Goal: Transaction & Acquisition: Purchase product/service

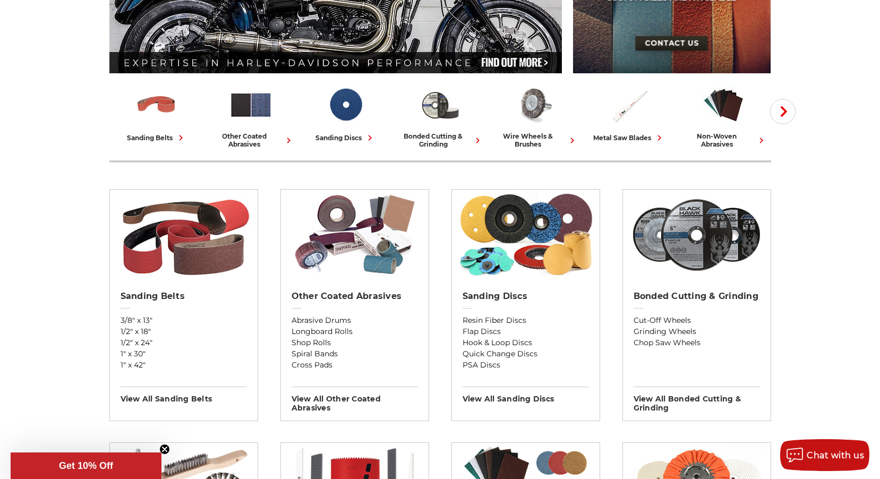
scroll to position [219, 0]
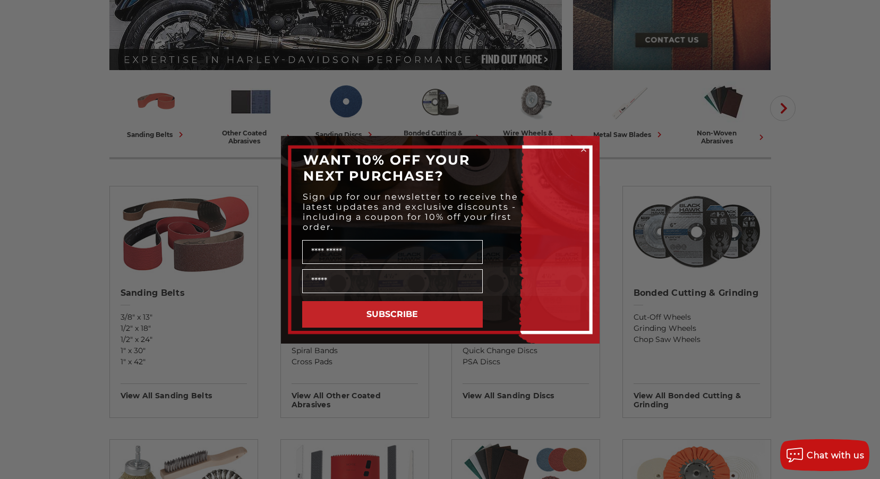
click at [586, 149] on circle "Close dialog" at bounding box center [583, 149] width 10 height 10
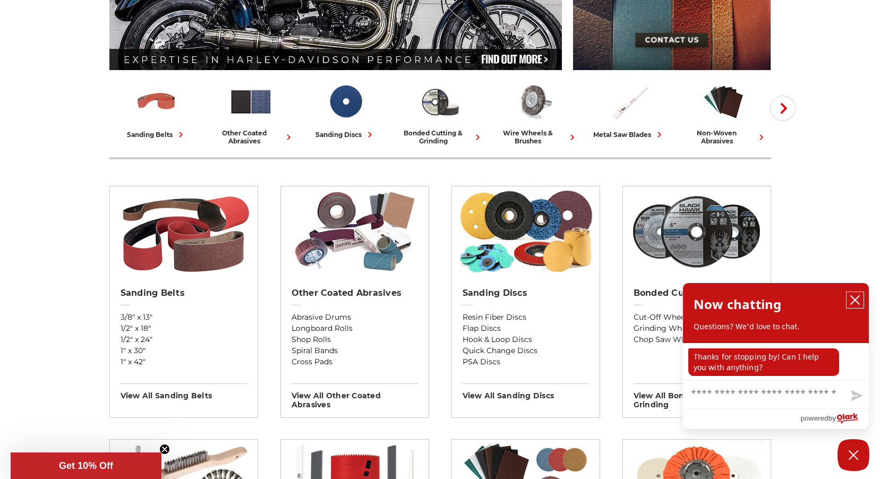
click at [856, 302] on icon "close chatbox" at bounding box center [855, 300] width 8 height 8
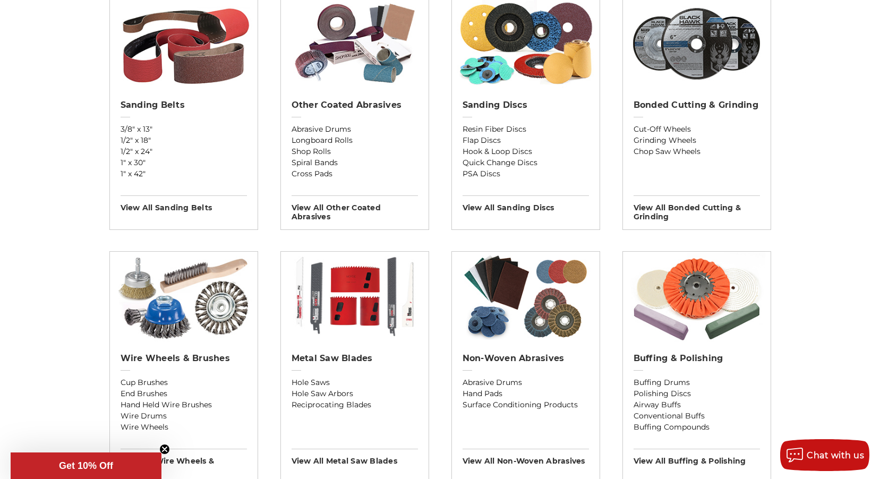
scroll to position [324, 0]
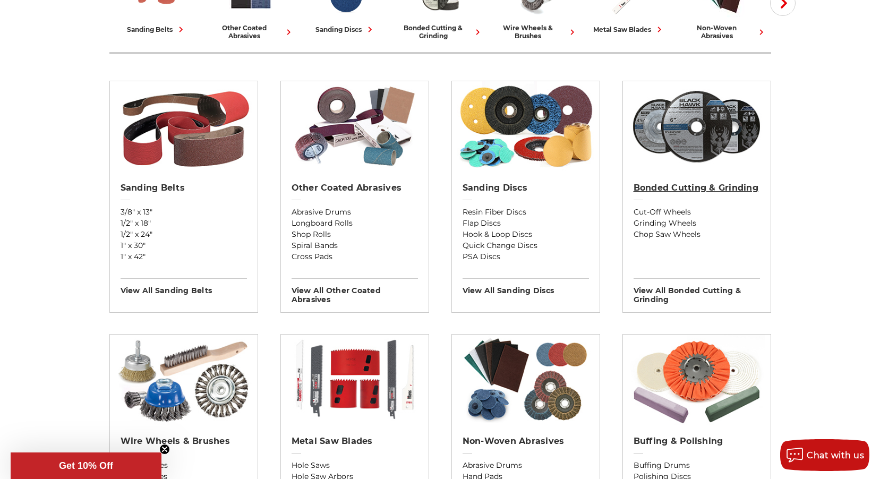
click at [658, 185] on h2 "Bonded Cutting & Grinding" at bounding box center [697, 188] width 126 height 11
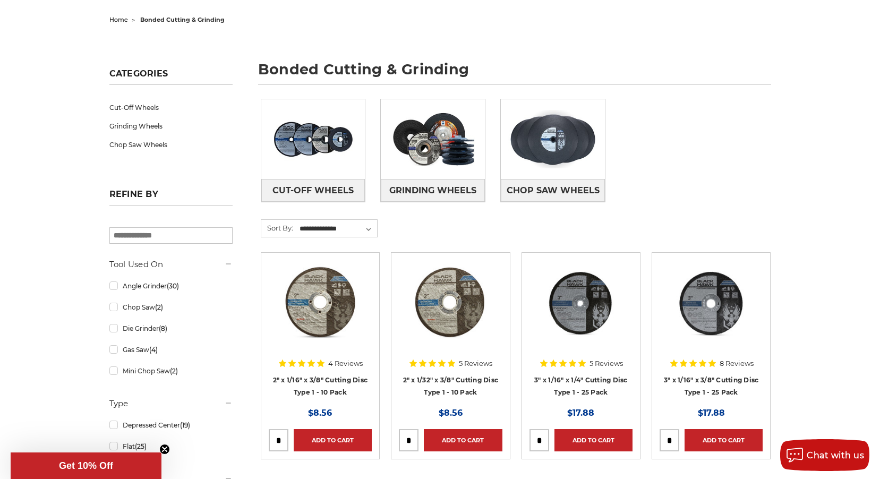
scroll to position [130, 0]
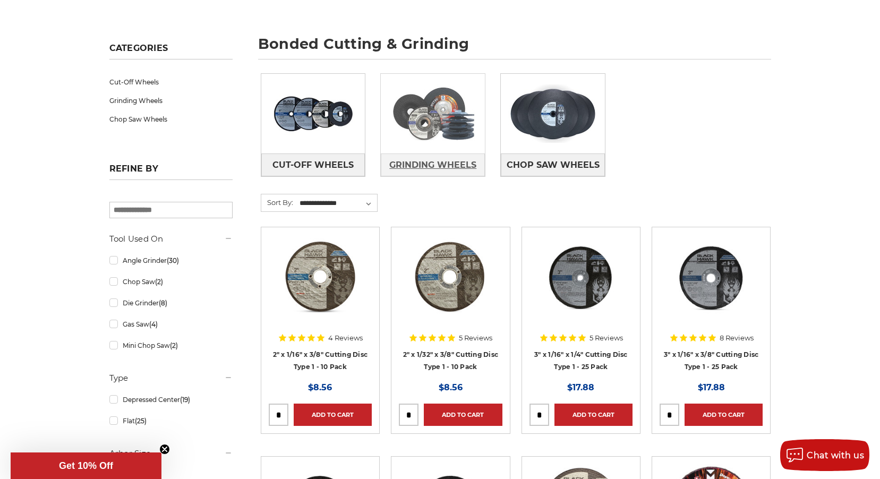
click at [421, 168] on span "Grinding Wheels" at bounding box center [432, 165] width 87 height 18
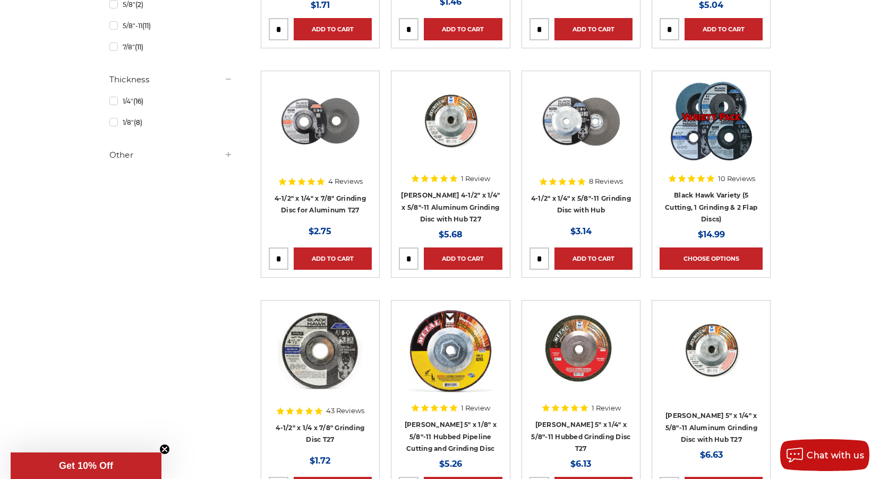
scroll to position [411, 0]
